Goal: Task Accomplishment & Management: Manage account settings

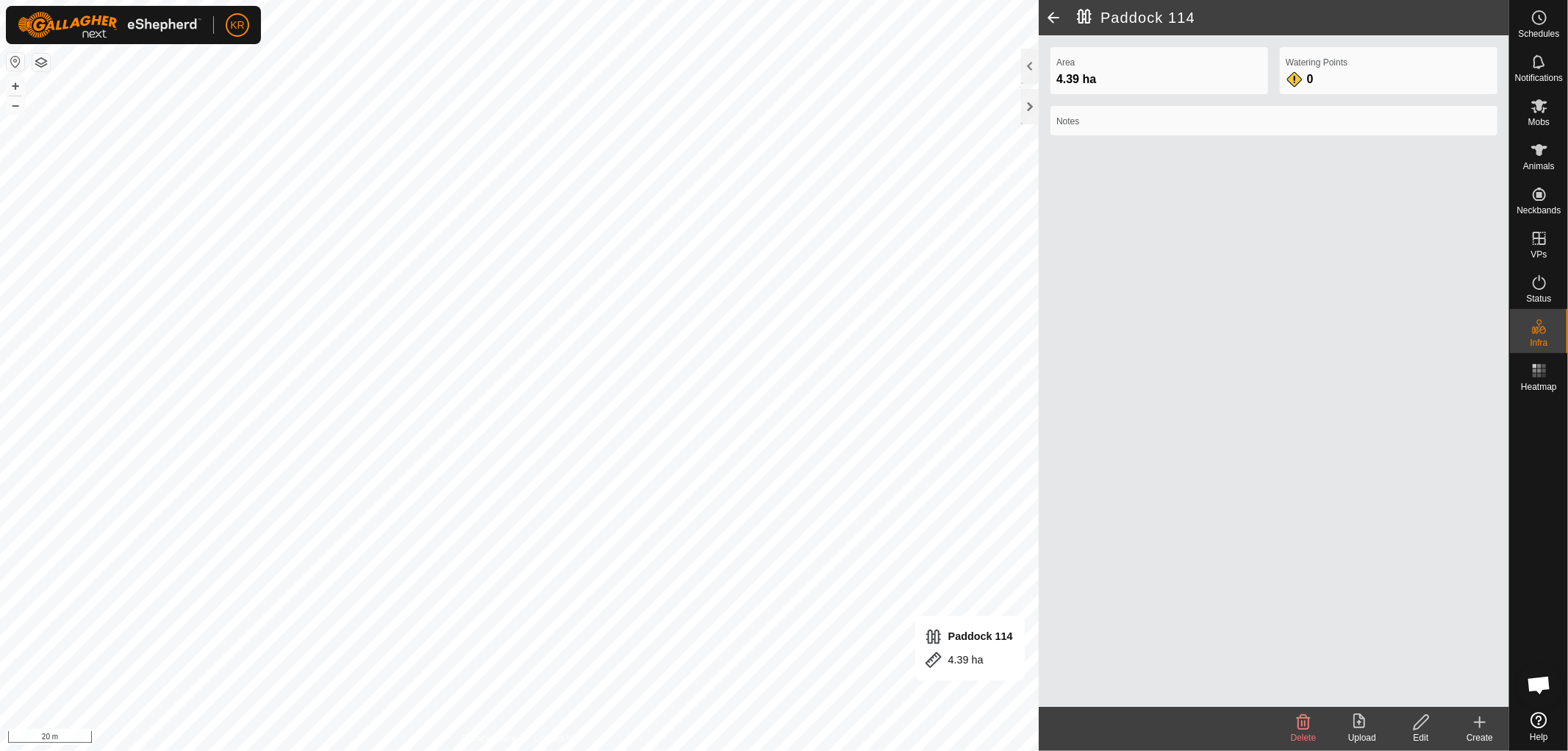
click at [1415, 721] on icon at bounding box center [1421, 722] width 19 height 18
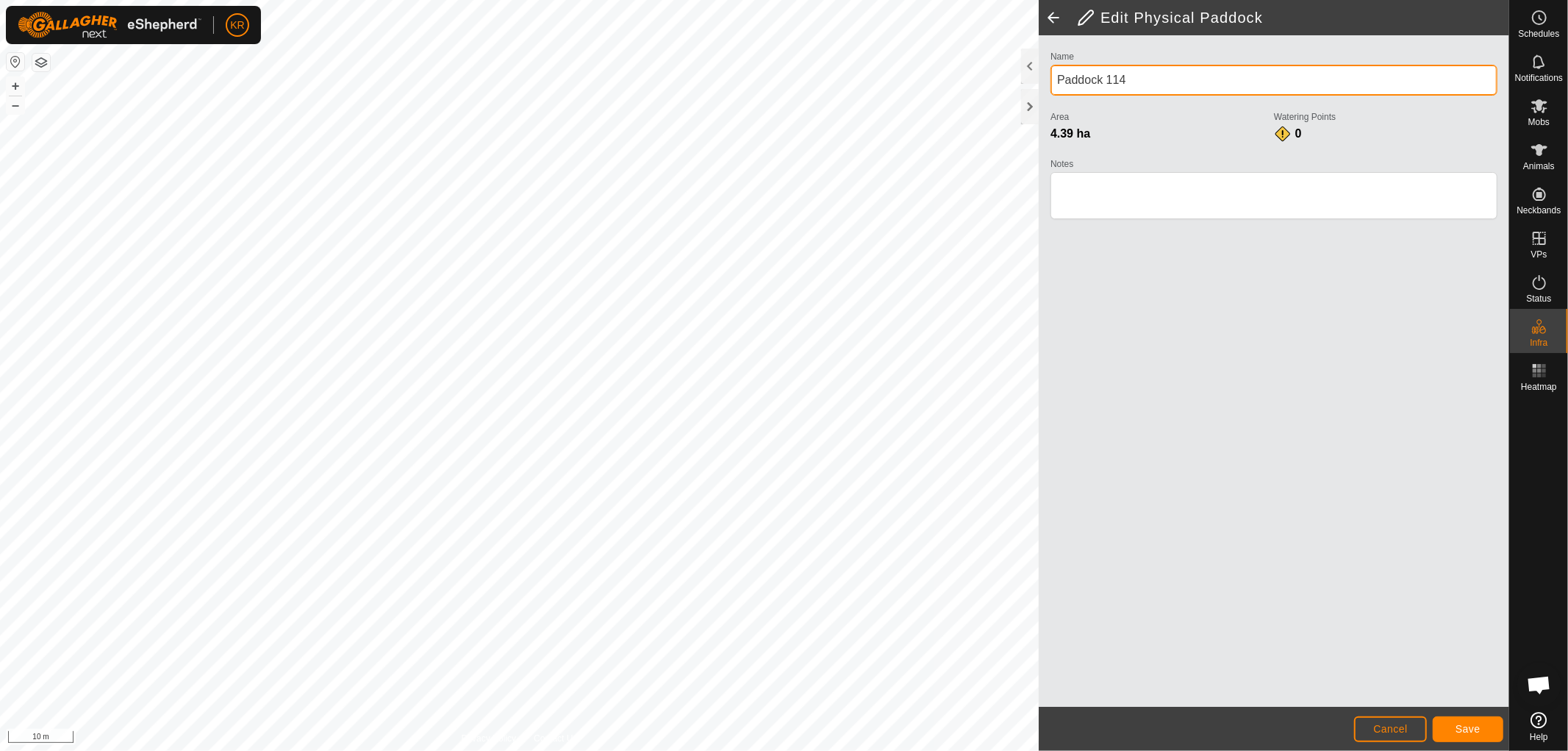
click at [1138, 81] on input "Paddock 114" at bounding box center [1274, 80] width 447 height 31
type input "P"
type input "Bills Corner Gully"
click at [1490, 731] on button "Save" at bounding box center [1467, 729] width 71 height 26
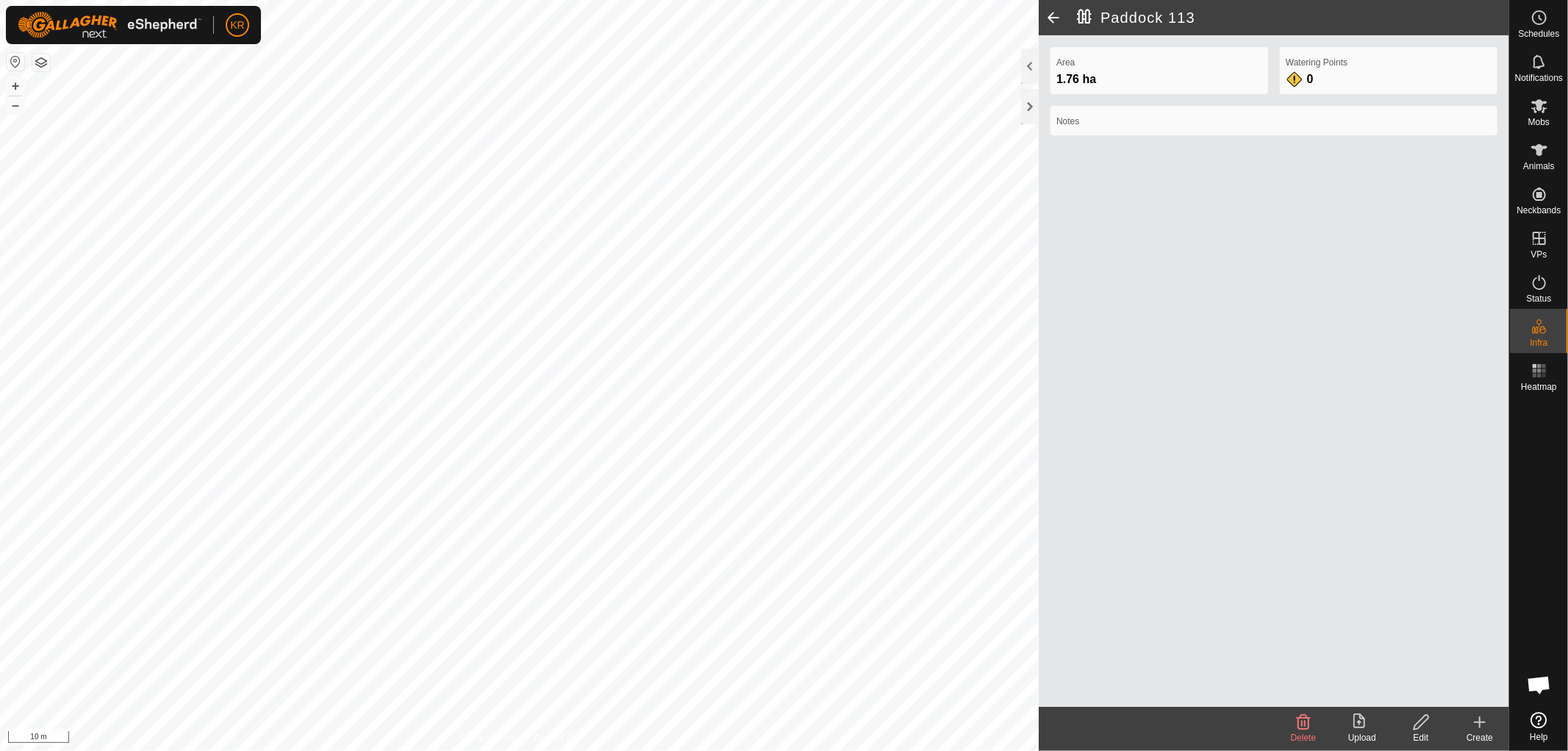
click at [1415, 731] on div "Edit" at bounding box center [1420, 737] width 59 height 14
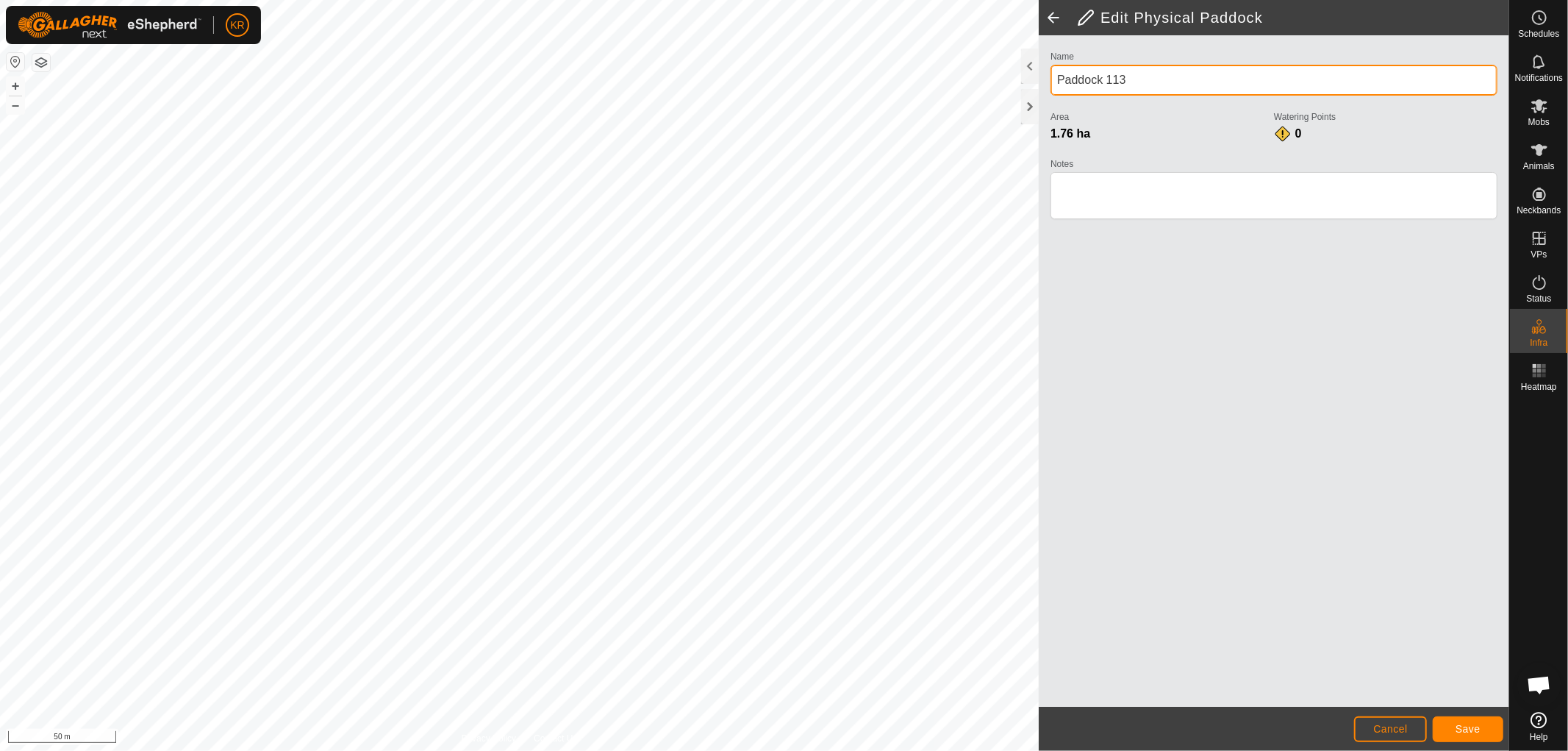
click at [1134, 84] on input "Paddock 113" at bounding box center [1274, 80] width 447 height 31
type input "P"
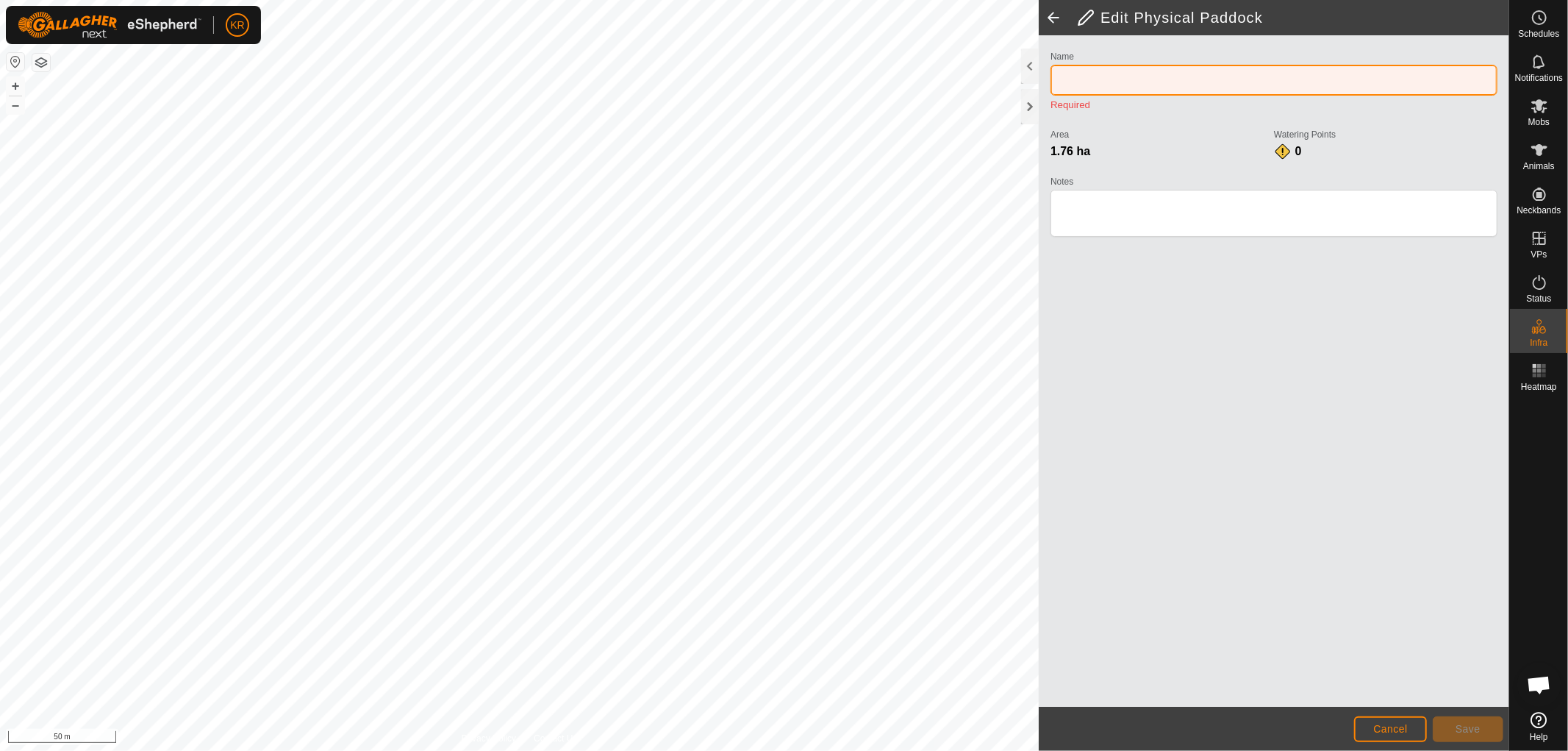
click at [1110, 73] on input "Name" at bounding box center [1274, 80] width 447 height 31
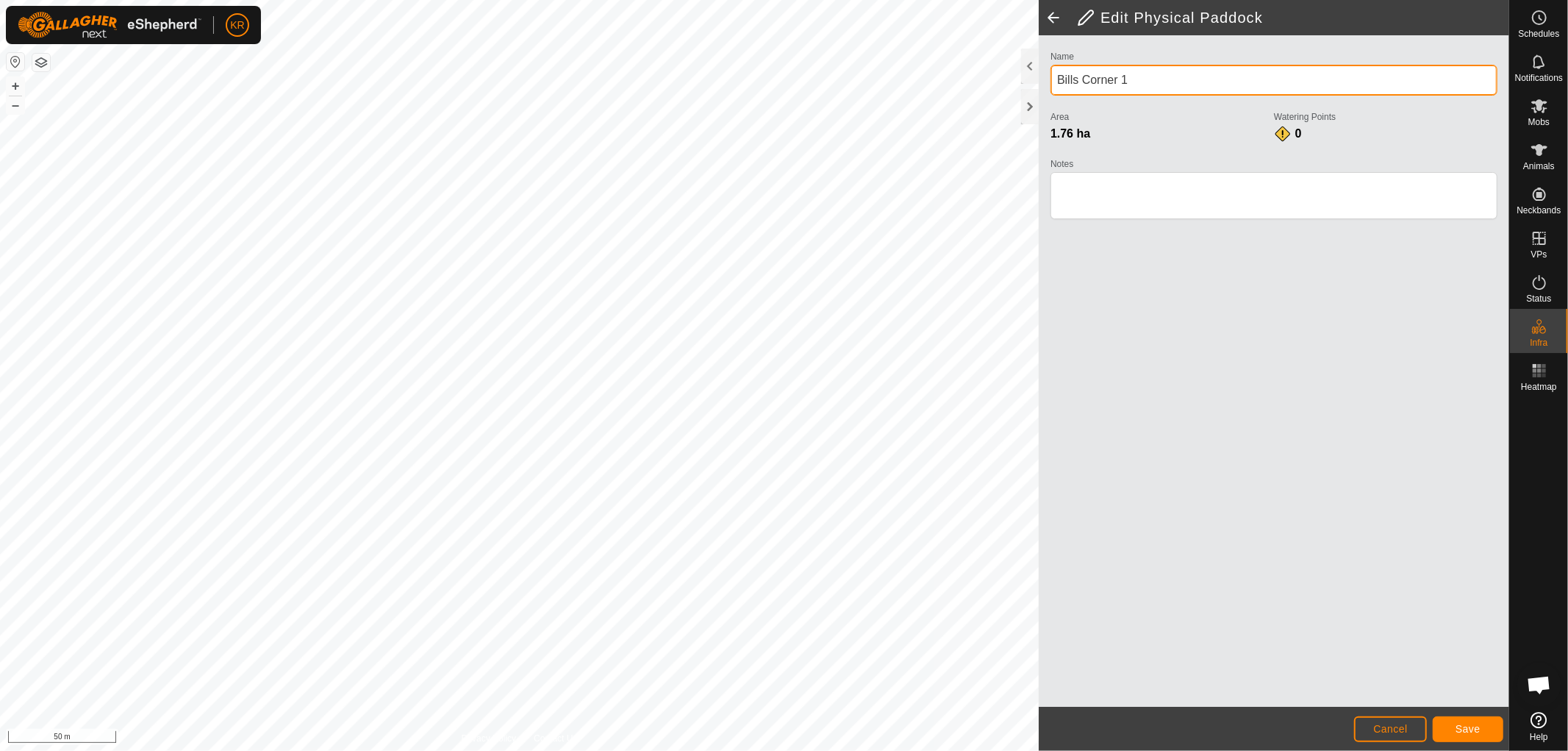
type input "Bills Corner 1"
click at [1466, 726] on span "Save" at bounding box center [1467, 729] width 25 height 12
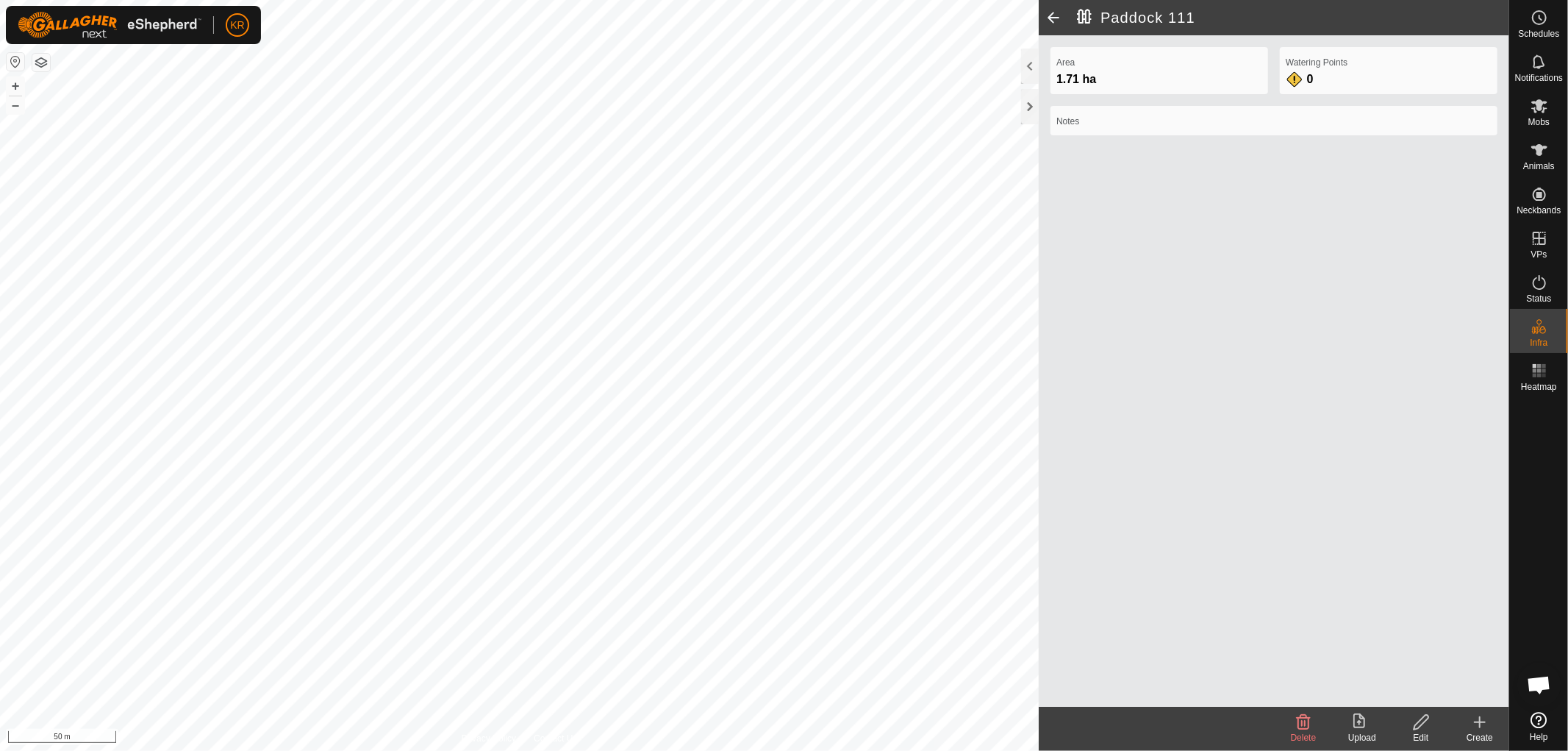
click at [1421, 725] on icon at bounding box center [1421, 722] width 19 height 18
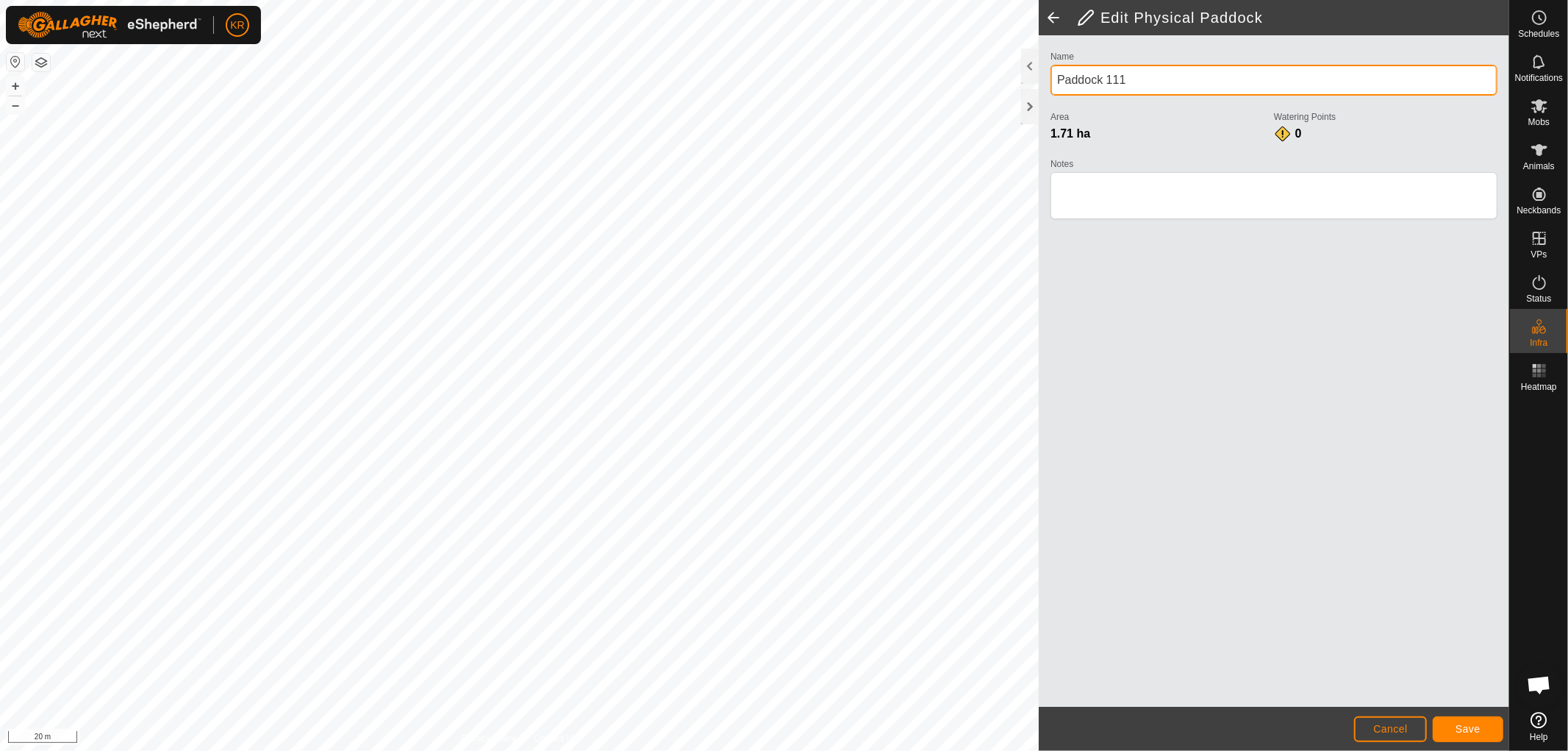
click at [1134, 77] on input "Paddock 111" at bounding box center [1274, 80] width 447 height 31
type input "P"
type input "Bills Corner 2"
click at [1466, 717] on button "Save" at bounding box center [1467, 729] width 71 height 26
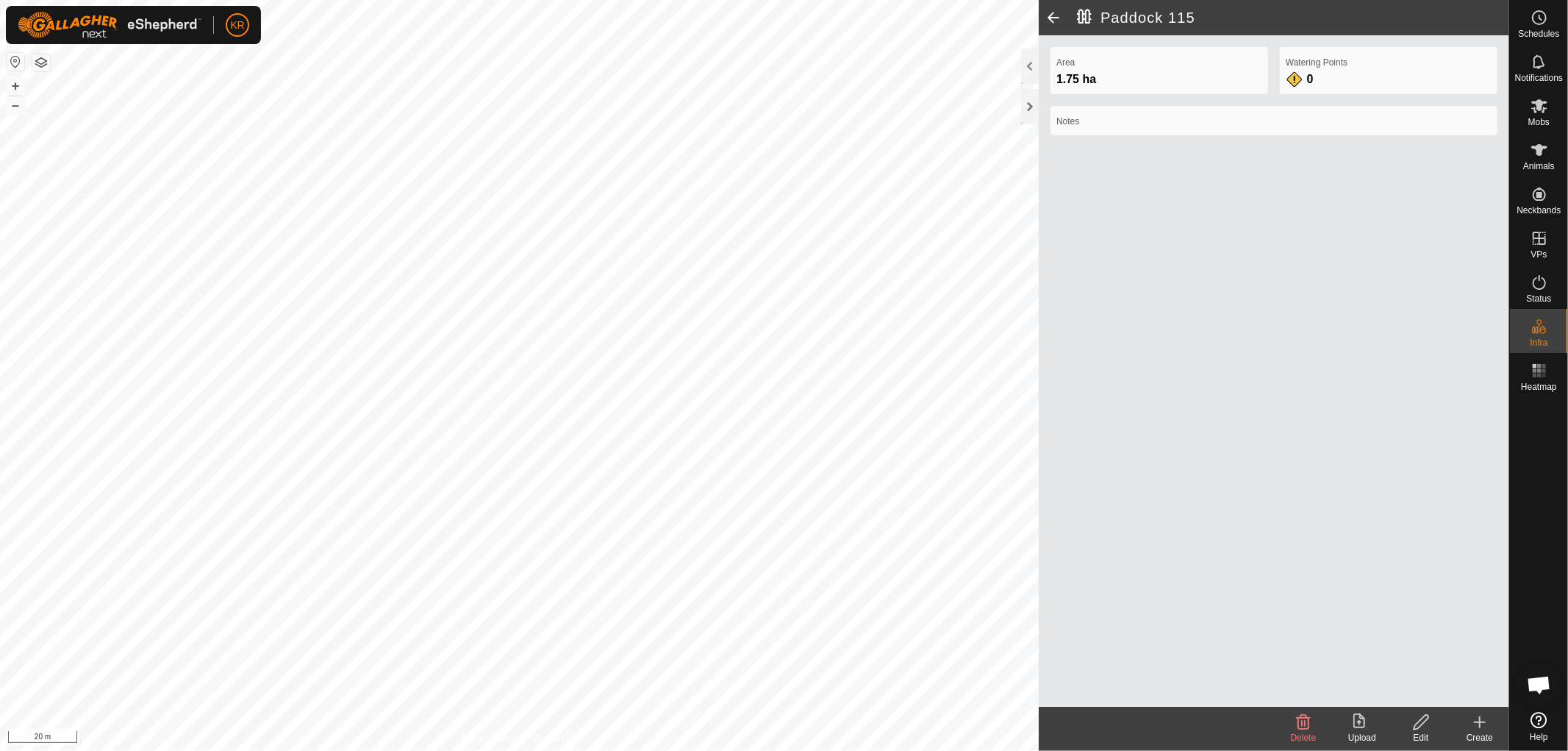
click at [1421, 719] on icon at bounding box center [1420, 722] width 15 height 15
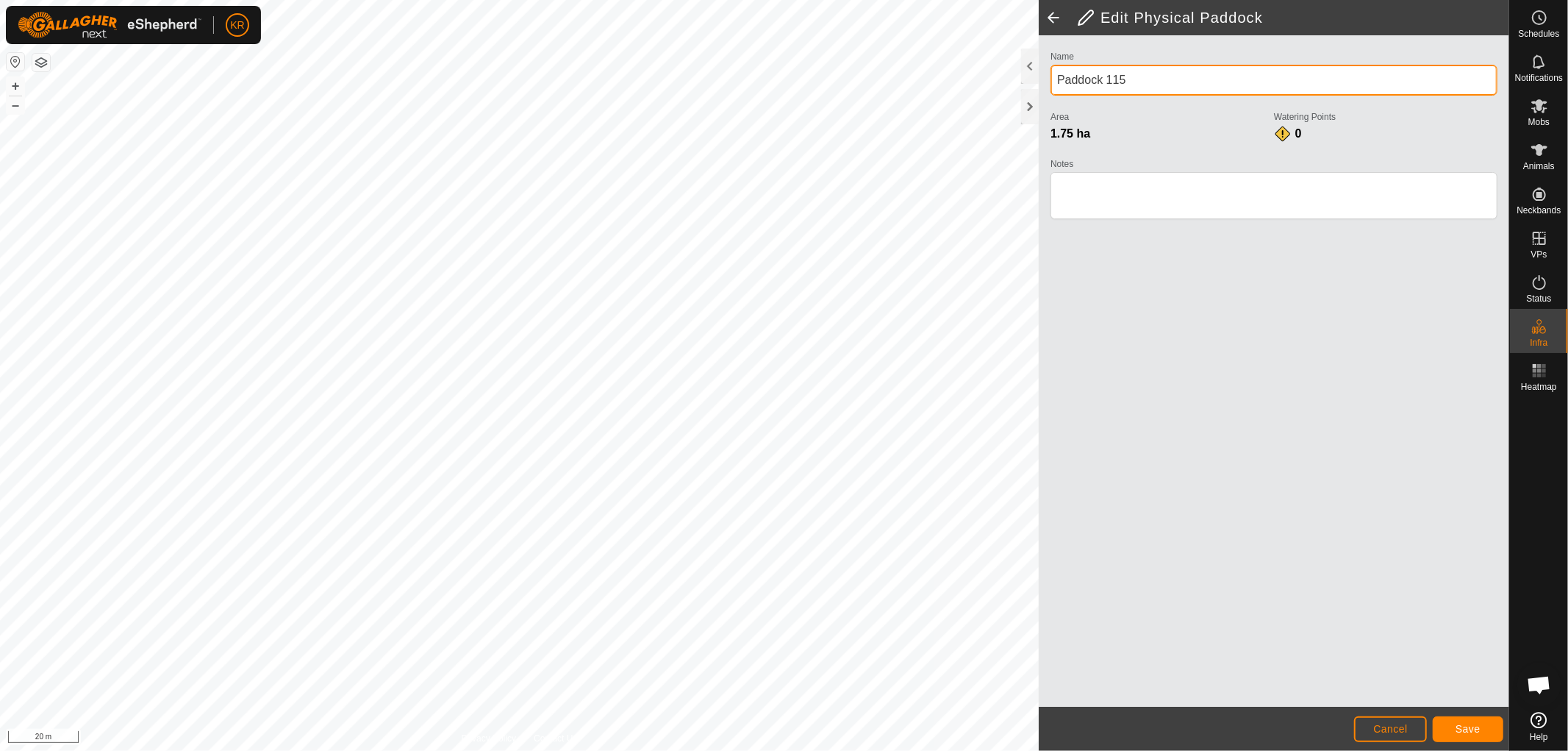
click at [1135, 82] on input "Paddock 115" at bounding box center [1274, 80] width 447 height 31
type input "P"
type input "[PERSON_NAME] 3"
click at [1467, 731] on span "Save" at bounding box center [1467, 729] width 25 height 12
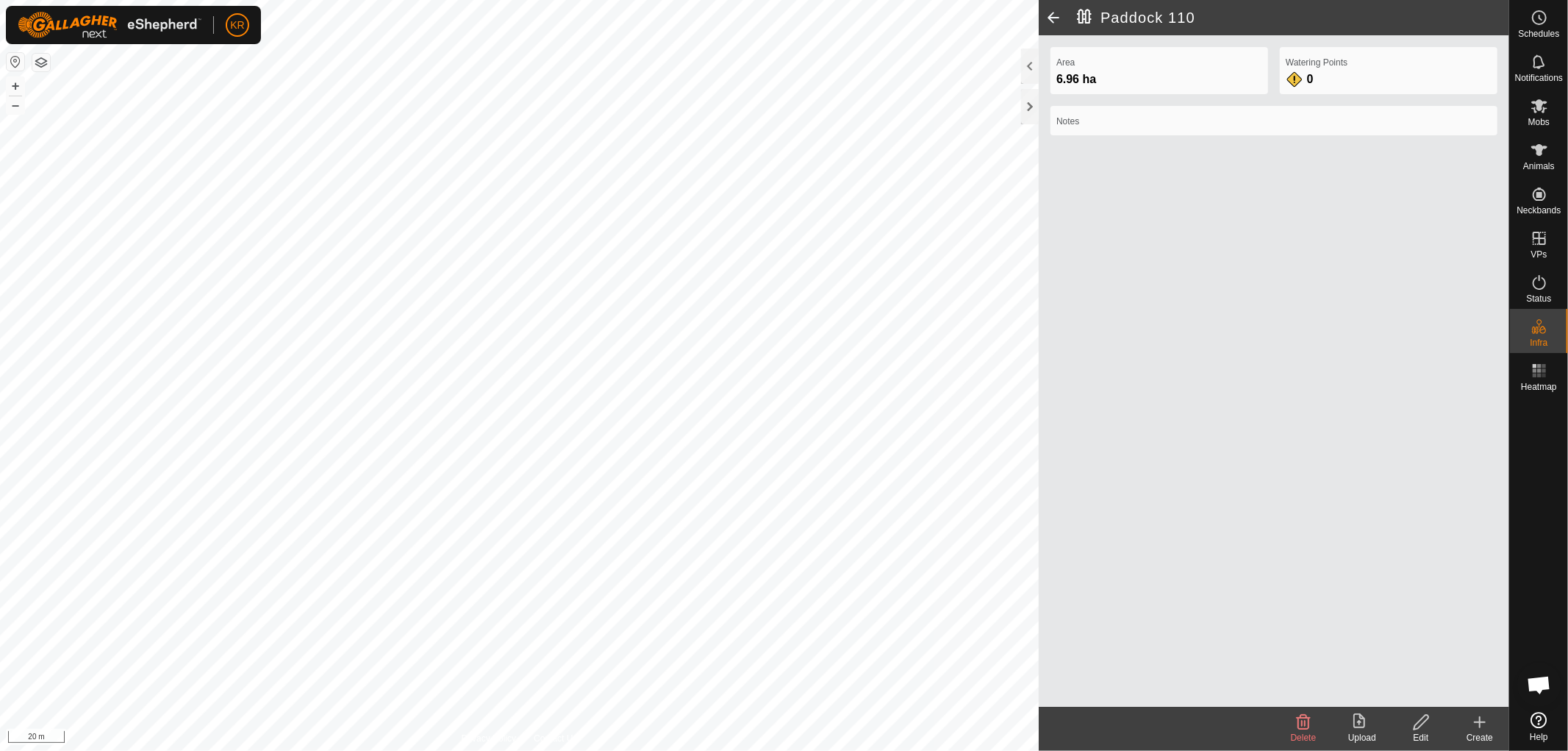
click at [1420, 715] on icon at bounding box center [1421, 722] width 19 height 18
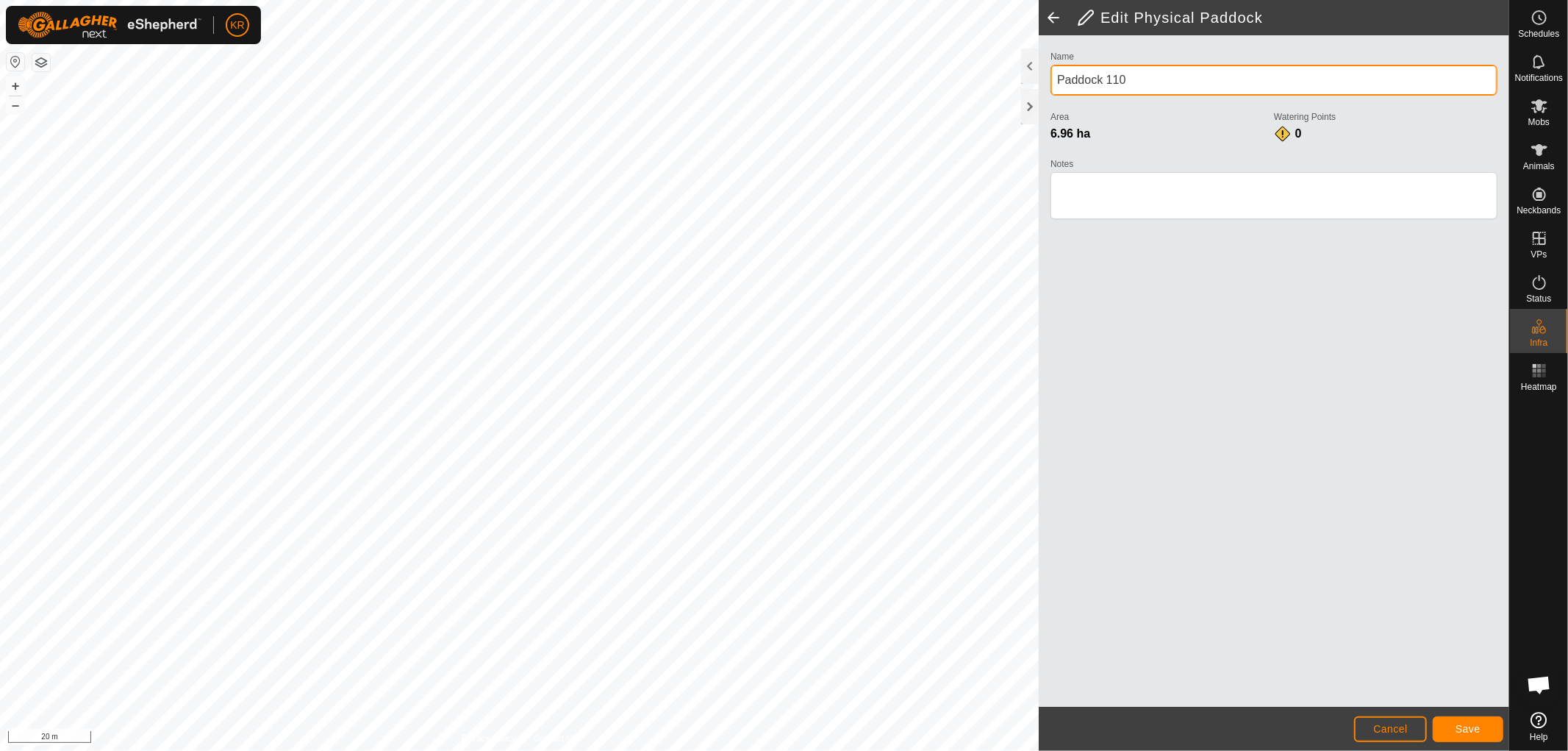
click at [1138, 82] on input "Paddock 110" at bounding box center [1274, 80] width 447 height 31
type input "P"
type input "Farside Mypond"
click at [1459, 724] on span "Save" at bounding box center [1467, 729] width 25 height 12
